Goal: Task Accomplishment & Management: Use online tool/utility

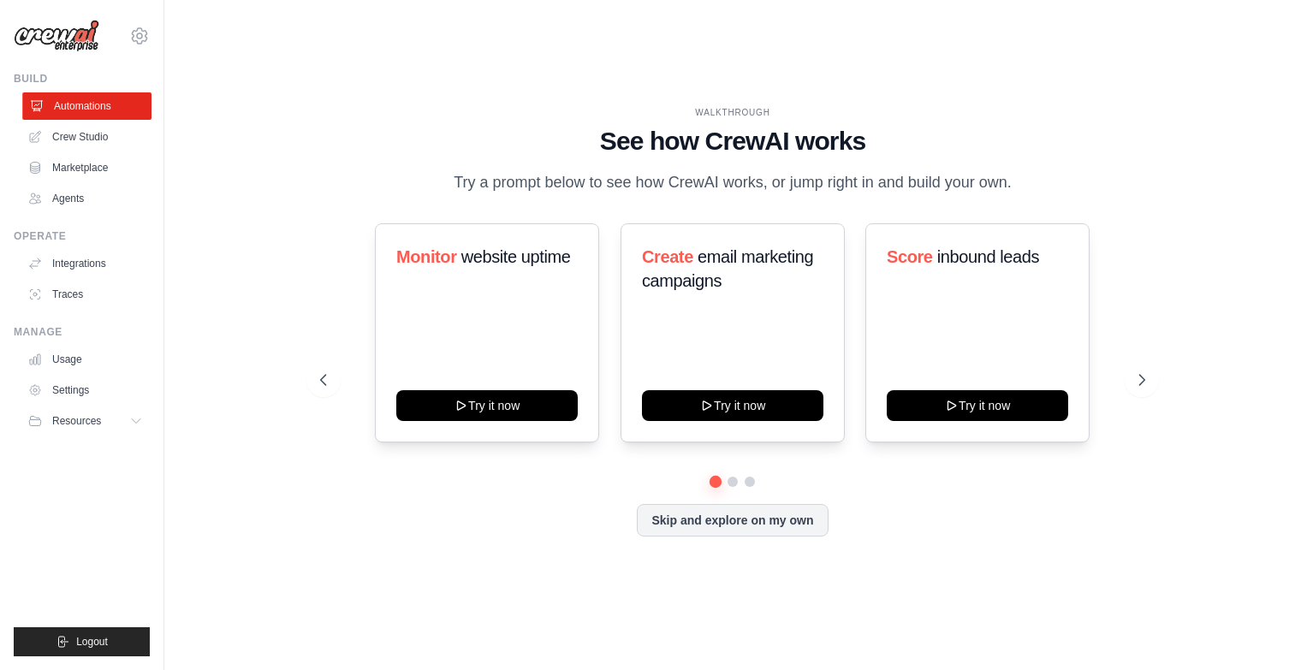
click at [72, 107] on link "Automations" at bounding box center [86, 105] width 129 height 27
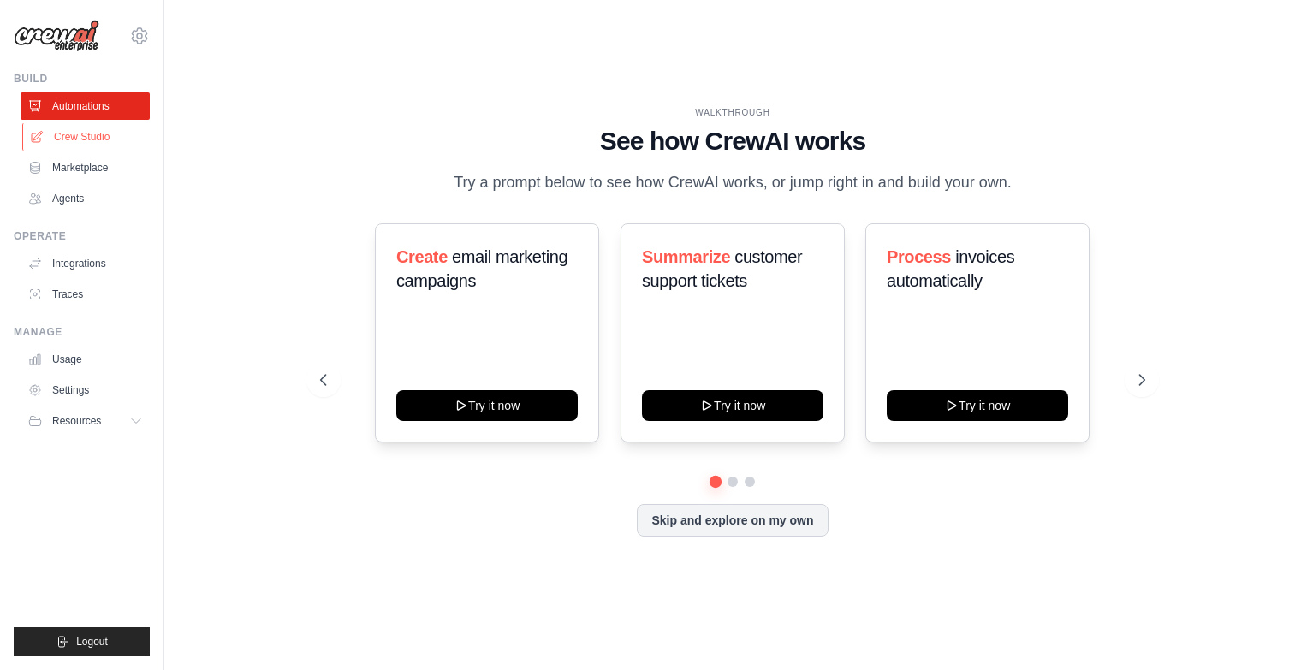
click at [99, 139] on link "Crew Studio" at bounding box center [86, 136] width 129 height 27
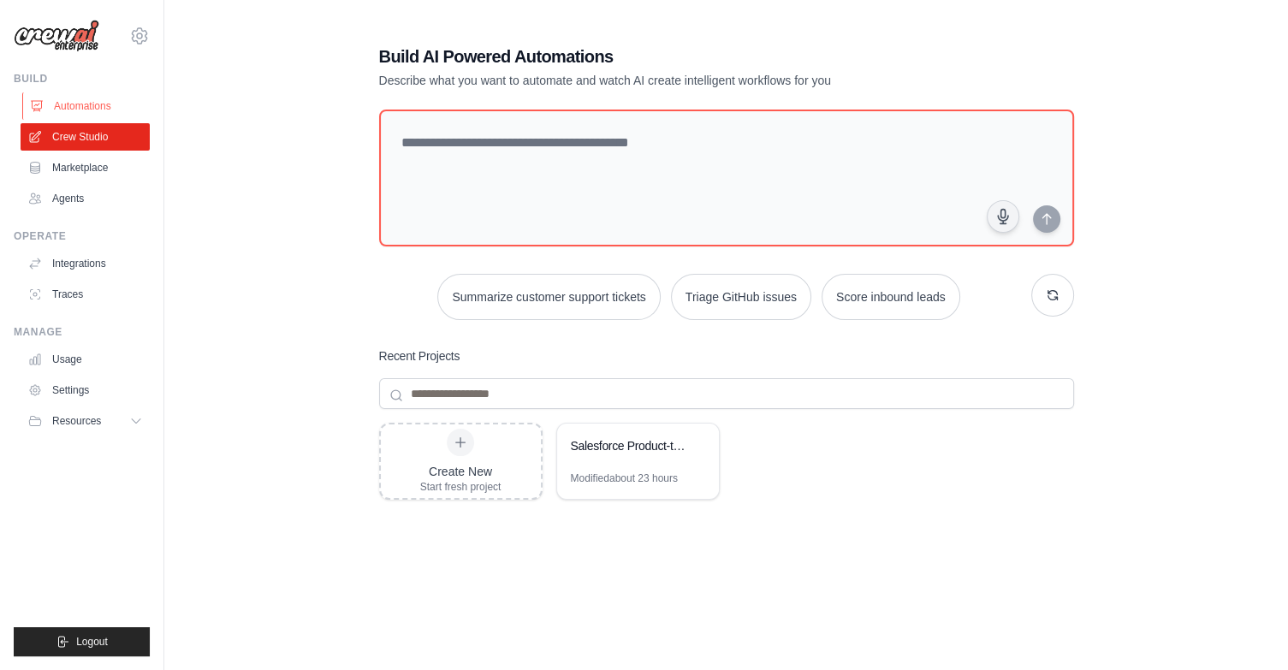
click at [88, 116] on link "Automations" at bounding box center [86, 105] width 129 height 27
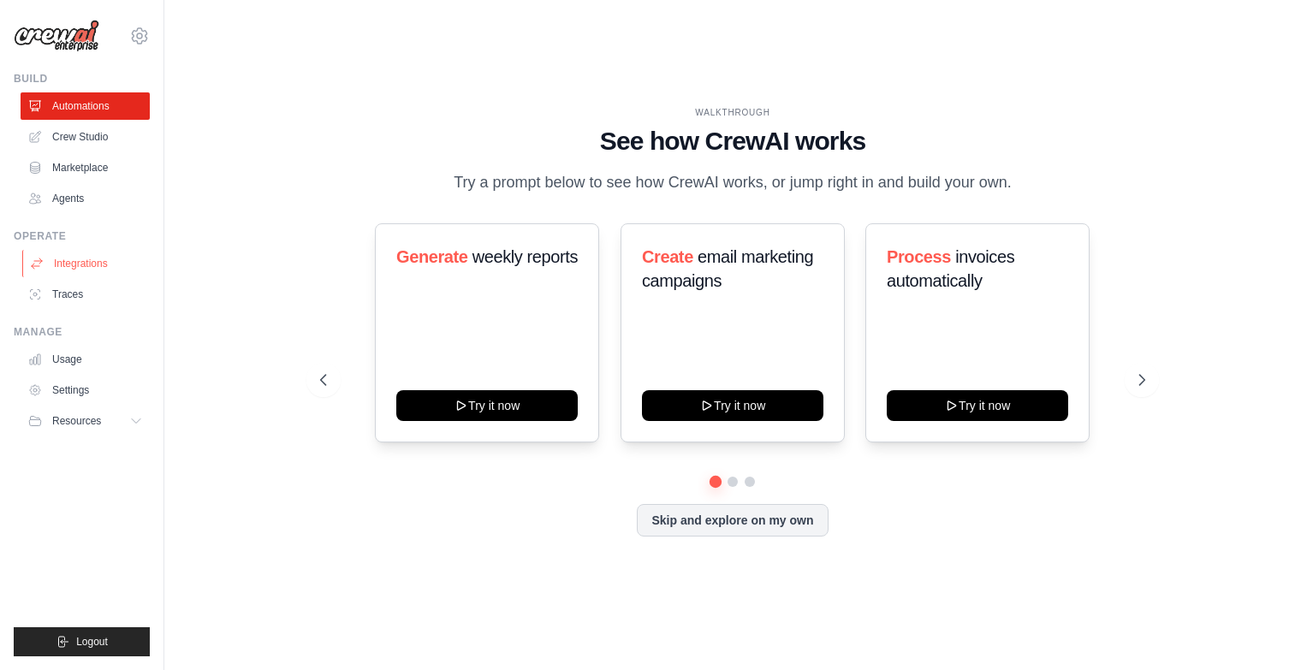
click at [85, 264] on link "Integrations" at bounding box center [86, 263] width 129 height 27
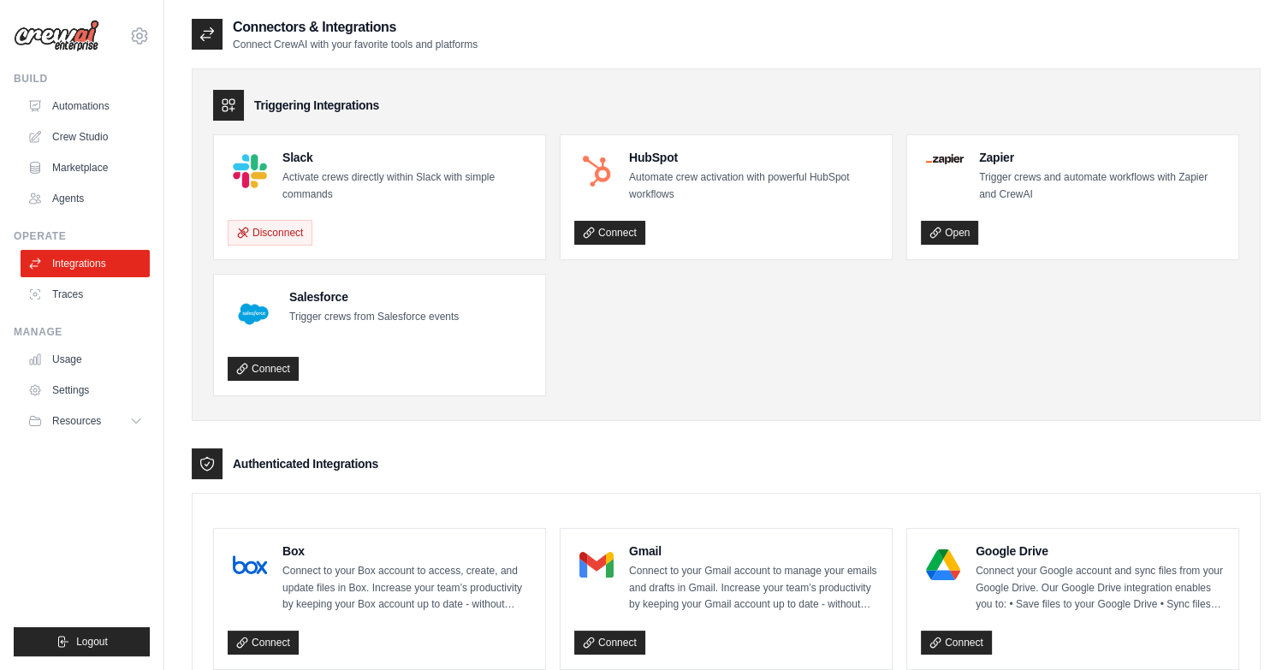
click at [293, 167] on div "Slack Activate crews directly within Slack with simple commands" at bounding box center [406, 176] width 249 height 54
click at [240, 177] on img at bounding box center [250, 171] width 34 height 34
click at [96, 102] on link "Automations" at bounding box center [86, 105] width 129 height 27
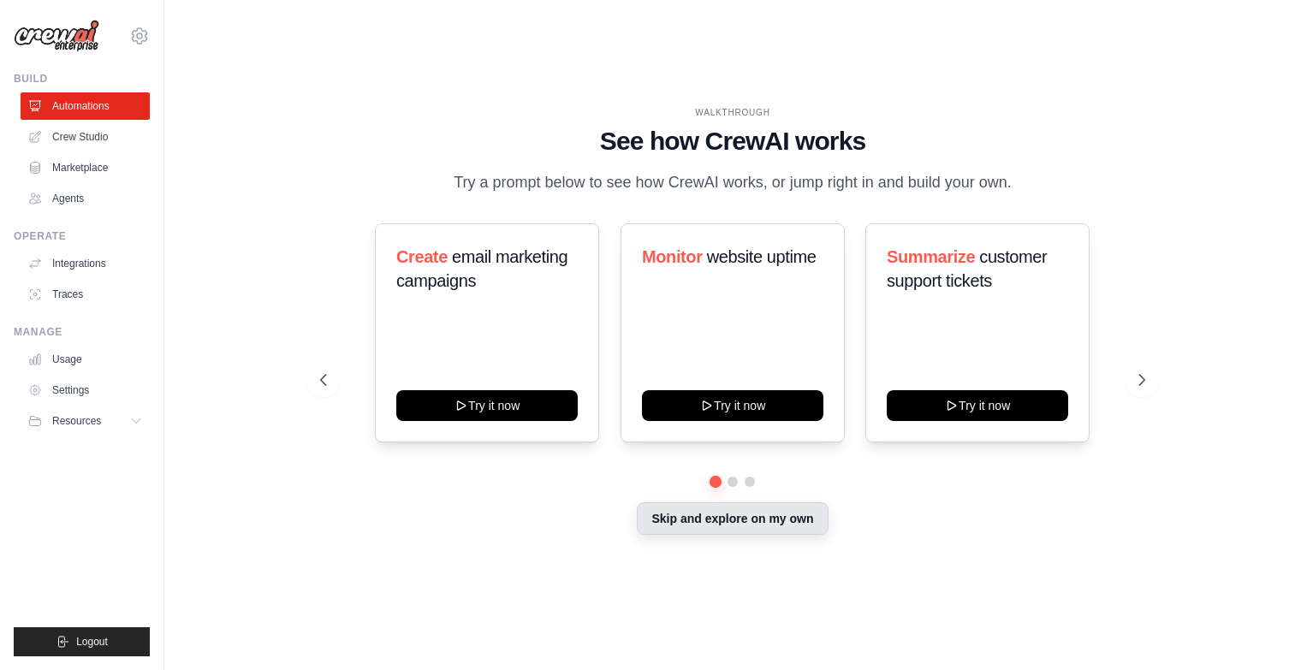
click at [768, 530] on button "Skip and explore on my own" at bounding box center [732, 518] width 191 height 33
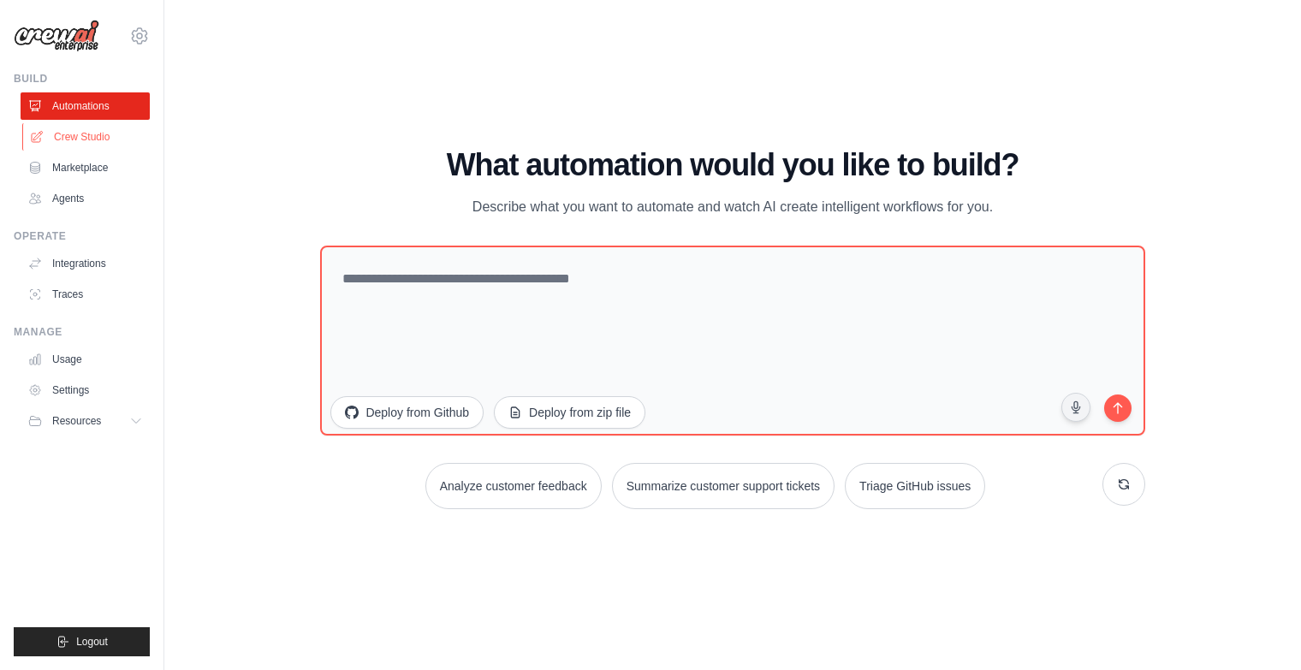
click at [86, 136] on link "Crew Studio" at bounding box center [86, 136] width 129 height 27
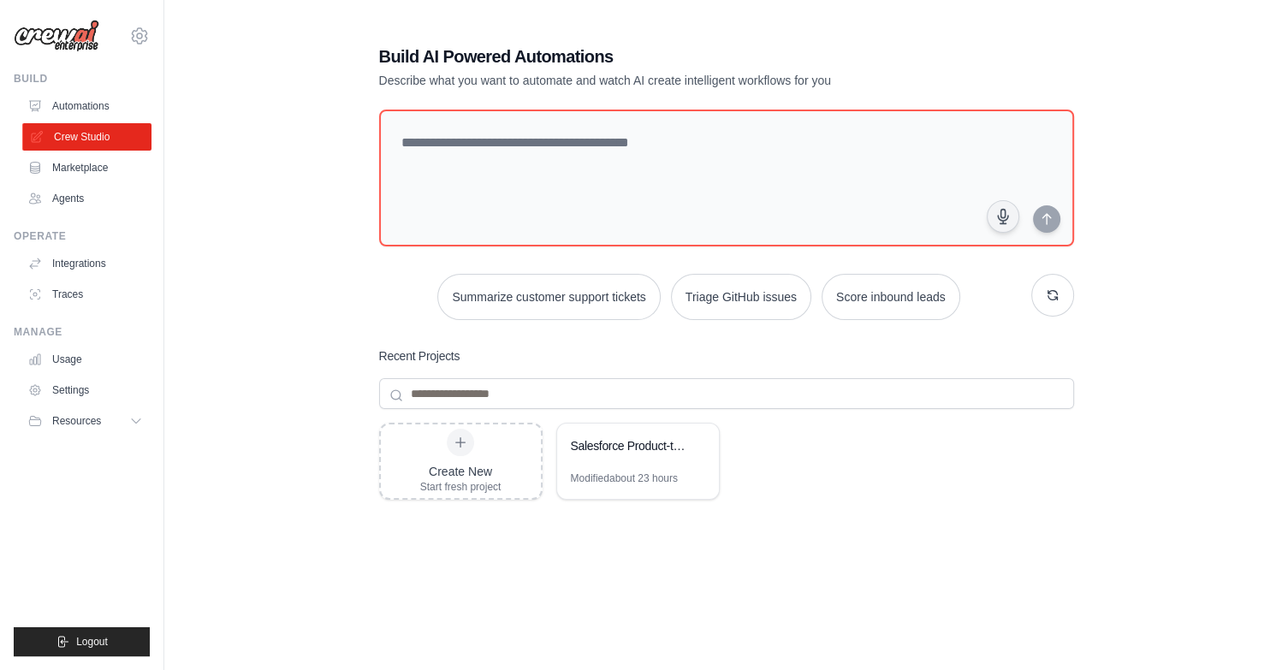
click at [88, 127] on link "Crew Studio" at bounding box center [86, 136] width 129 height 27
click at [70, 198] on link "Agents" at bounding box center [86, 198] width 129 height 27
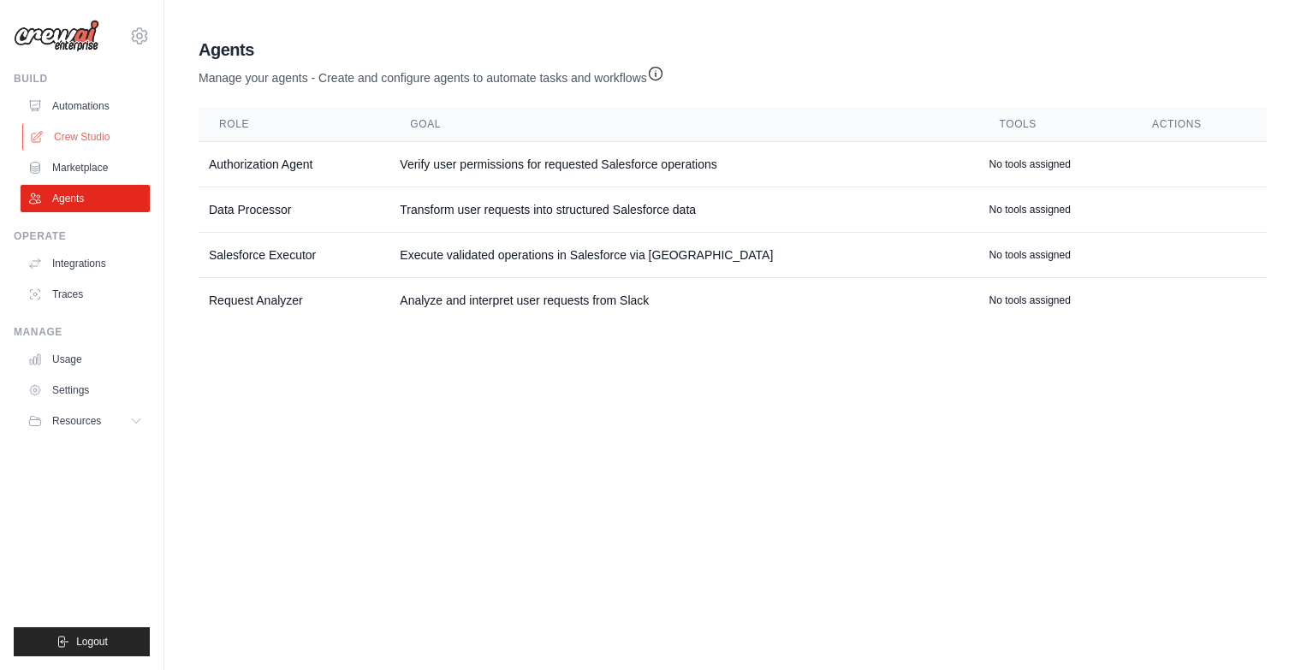
click at [66, 125] on link "Crew Studio" at bounding box center [86, 136] width 129 height 27
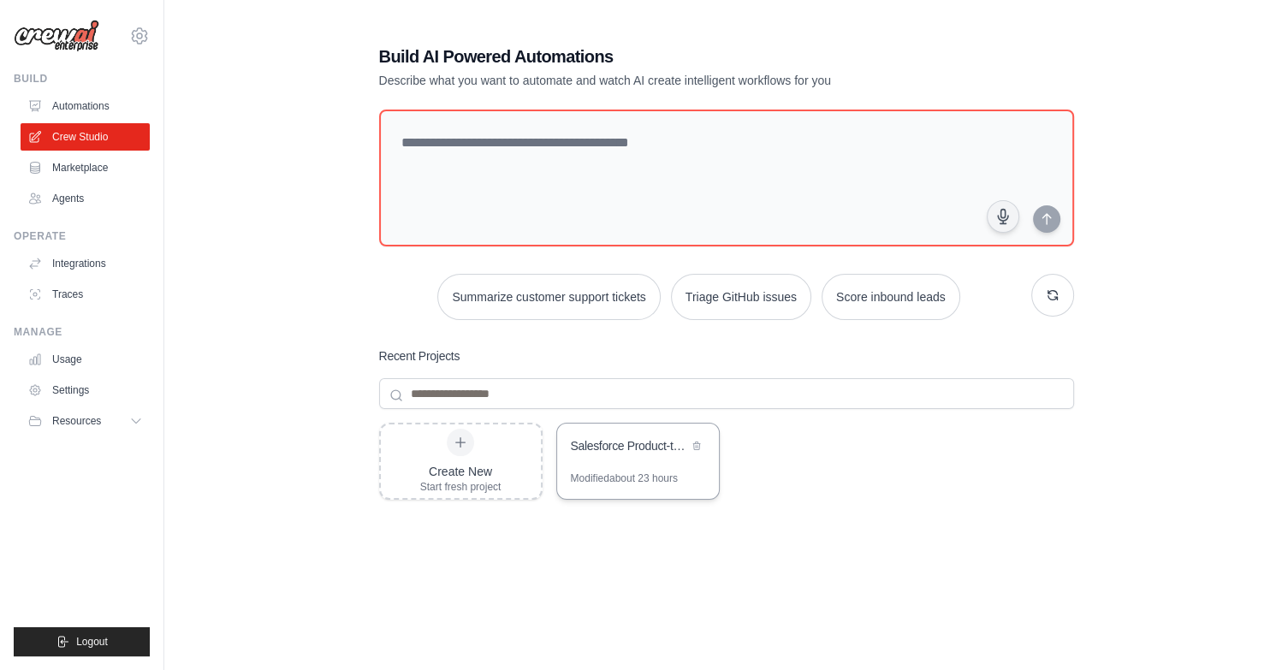
click at [638, 452] on div "Salesforce Product-to-Quote Automation" at bounding box center [629, 445] width 117 height 17
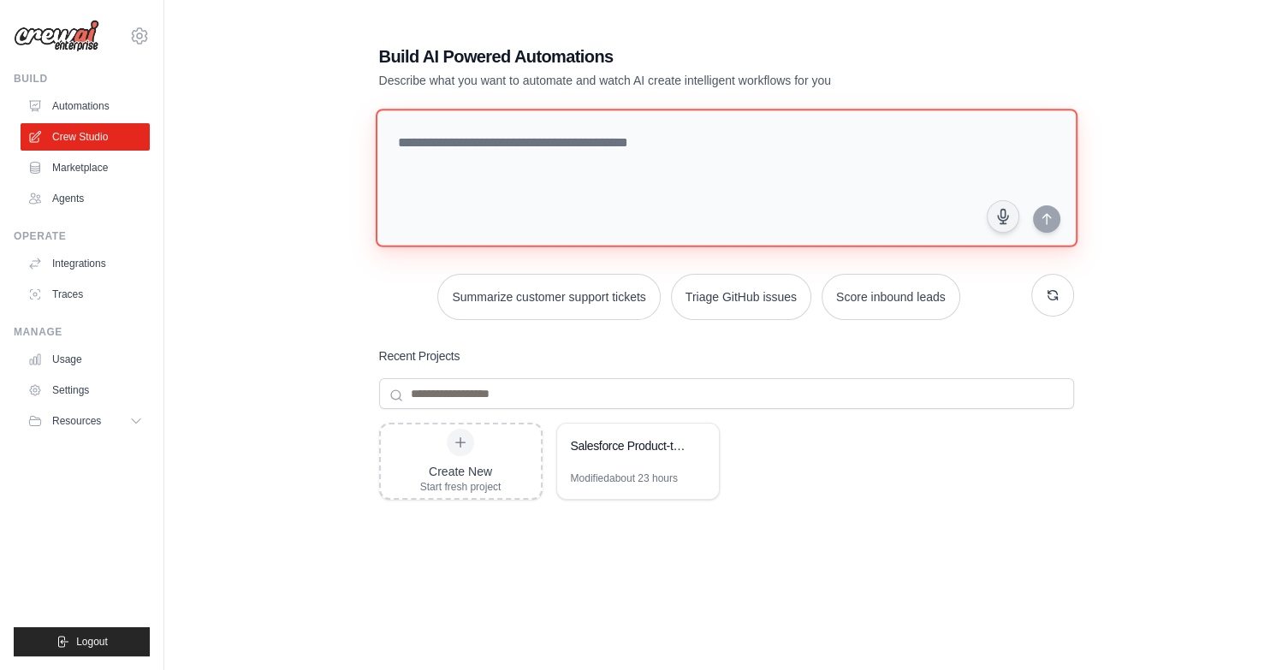
click at [697, 156] on textarea at bounding box center [726, 178] width 702 height 139
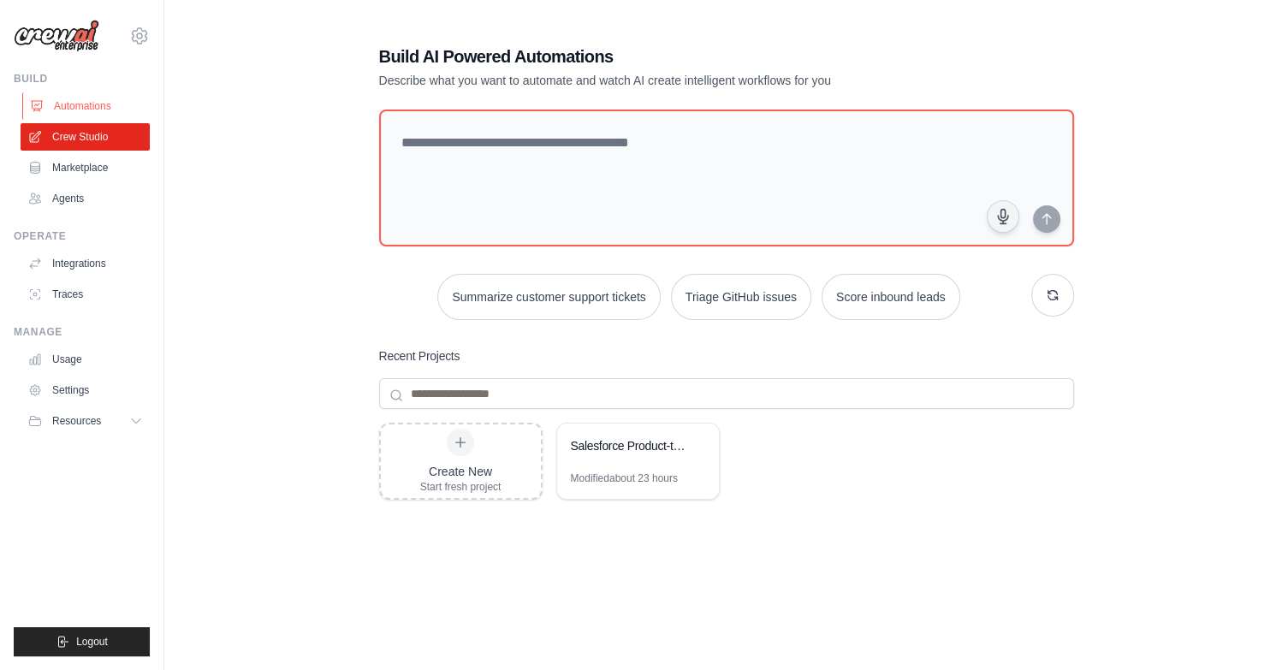
click at [106, 103] on link "Automations" at bounding box center [86, 105] width 129 height 27
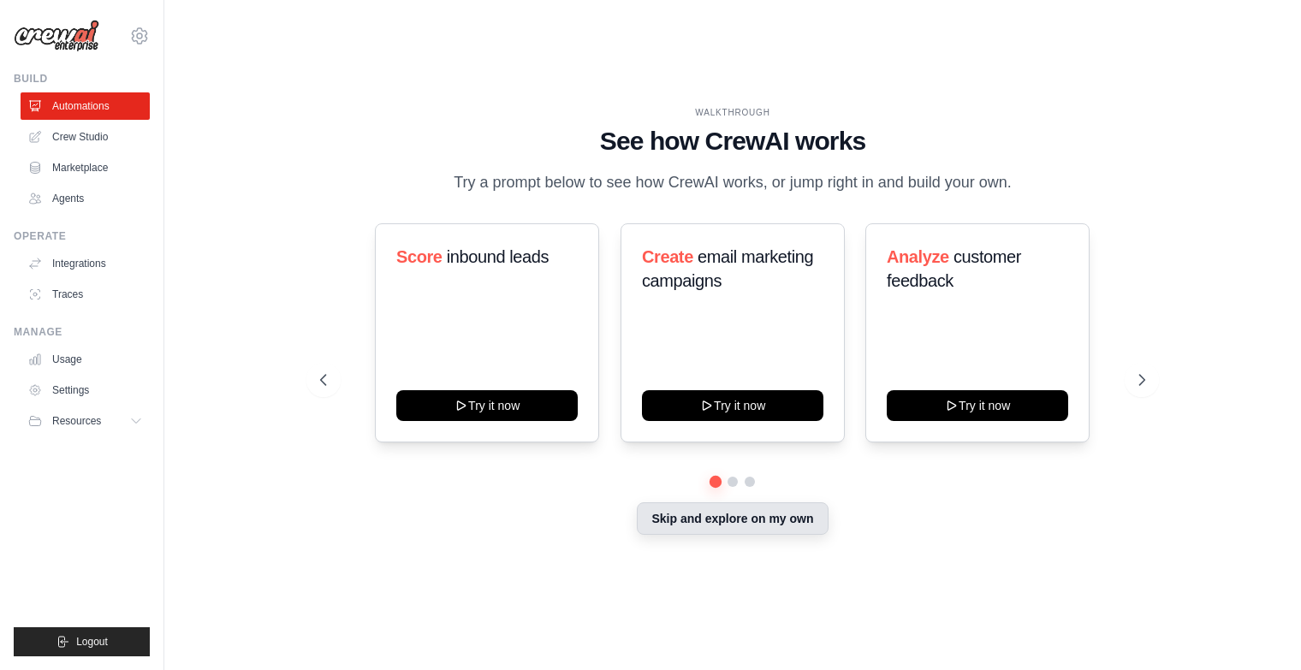
click at [763, 514] on button "Skip and explore on my own" at bounding box center [732, 518] width 191 height 33
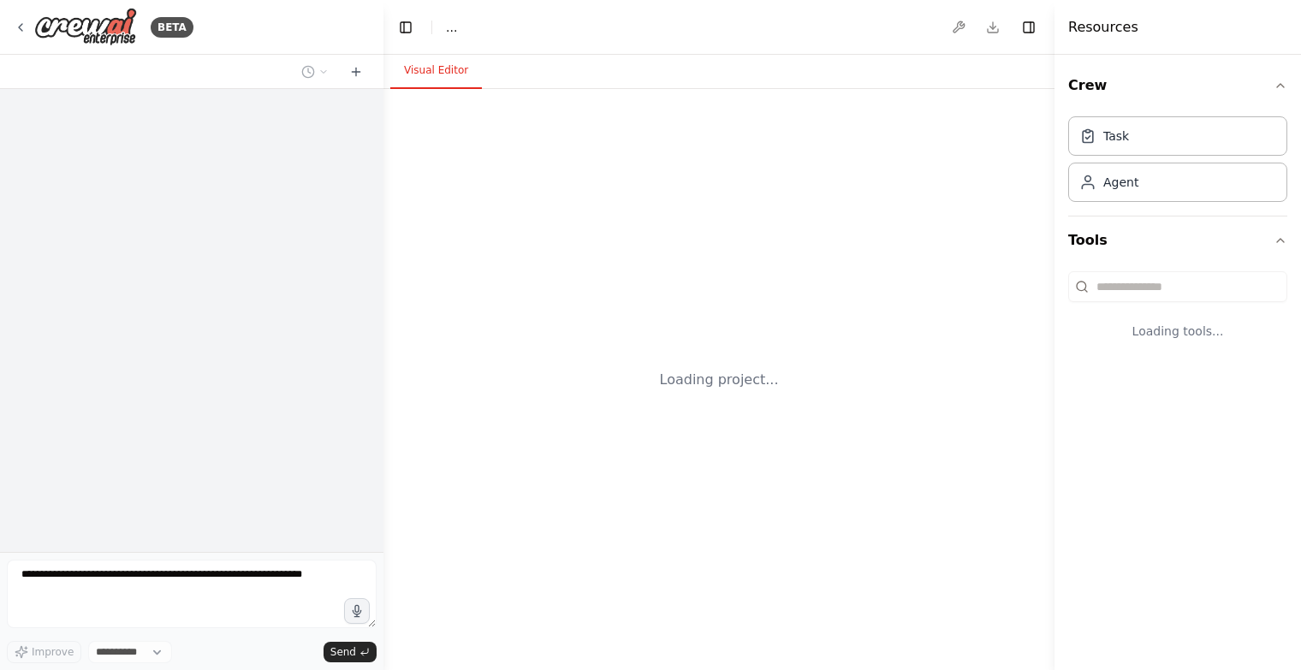
select select "****"
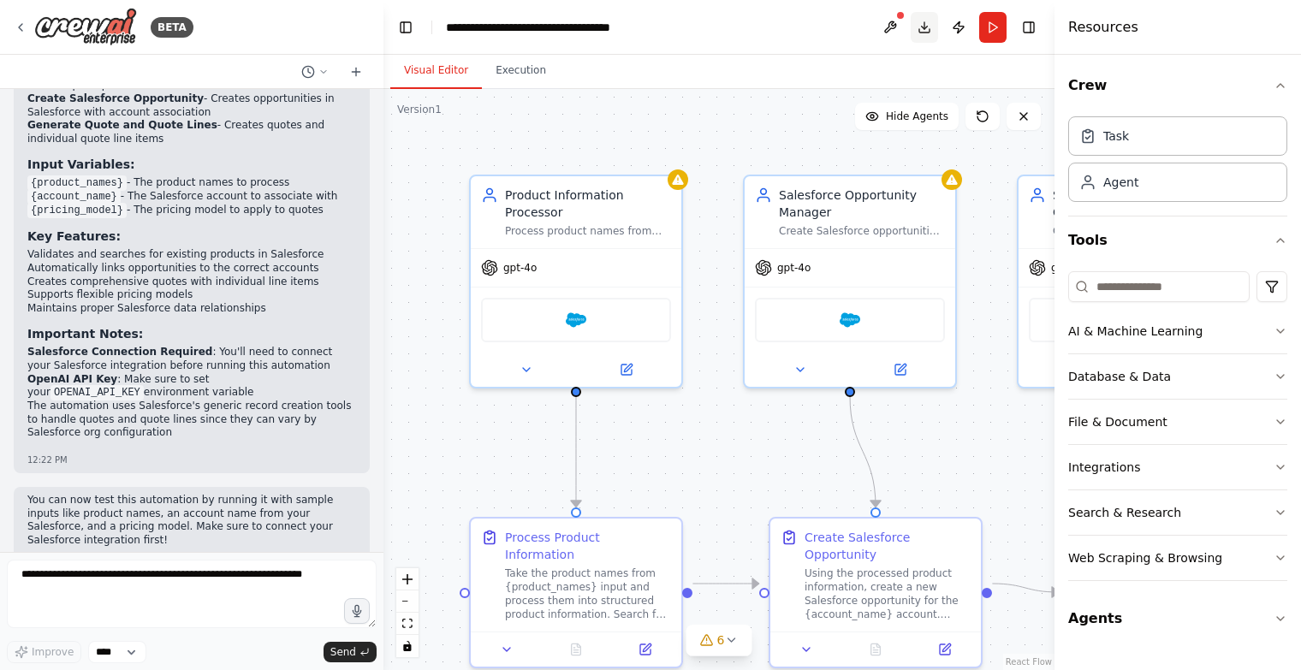
scroll to position [1970, 0]
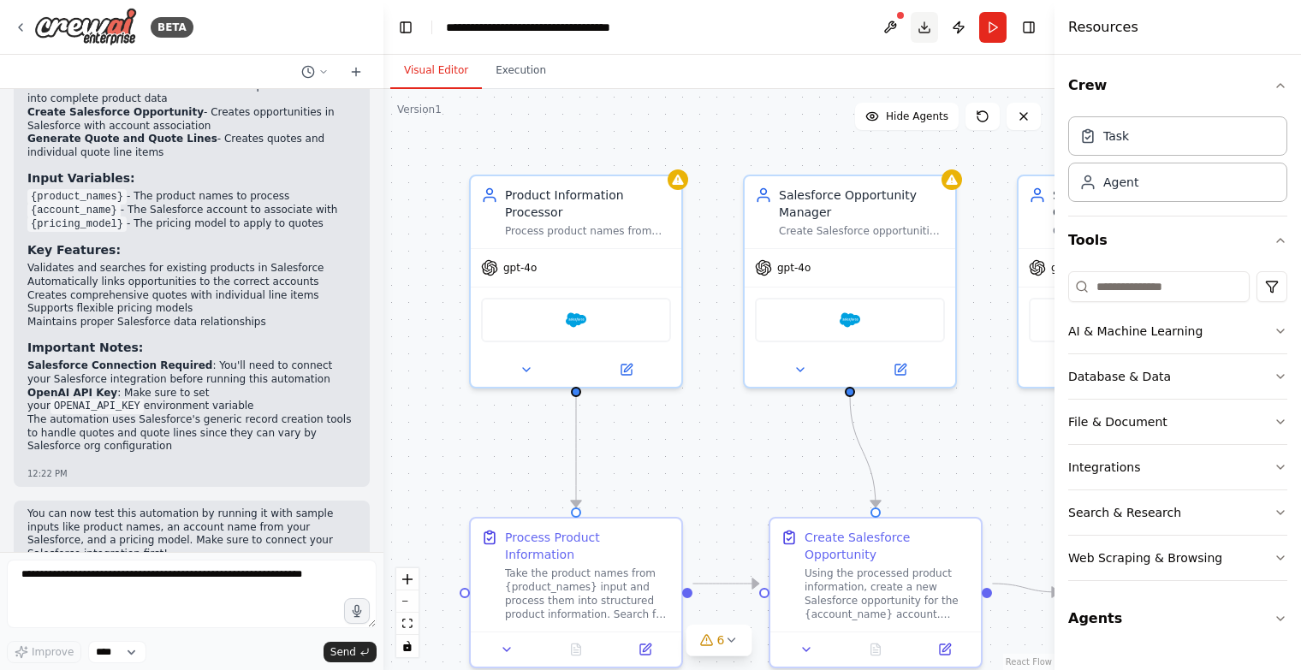
click at [924, 25] on button "Download" at bounding box center [923, 27] width 27 height 31
click at [777, 23] on header "**********" at bounding box center [718, 27] width 671 height 55
click at [59, 37] on img at bounding box center [85, 27] width 103 height 39
